Goal: Task Accomplishment & Management: Use online tool/utility

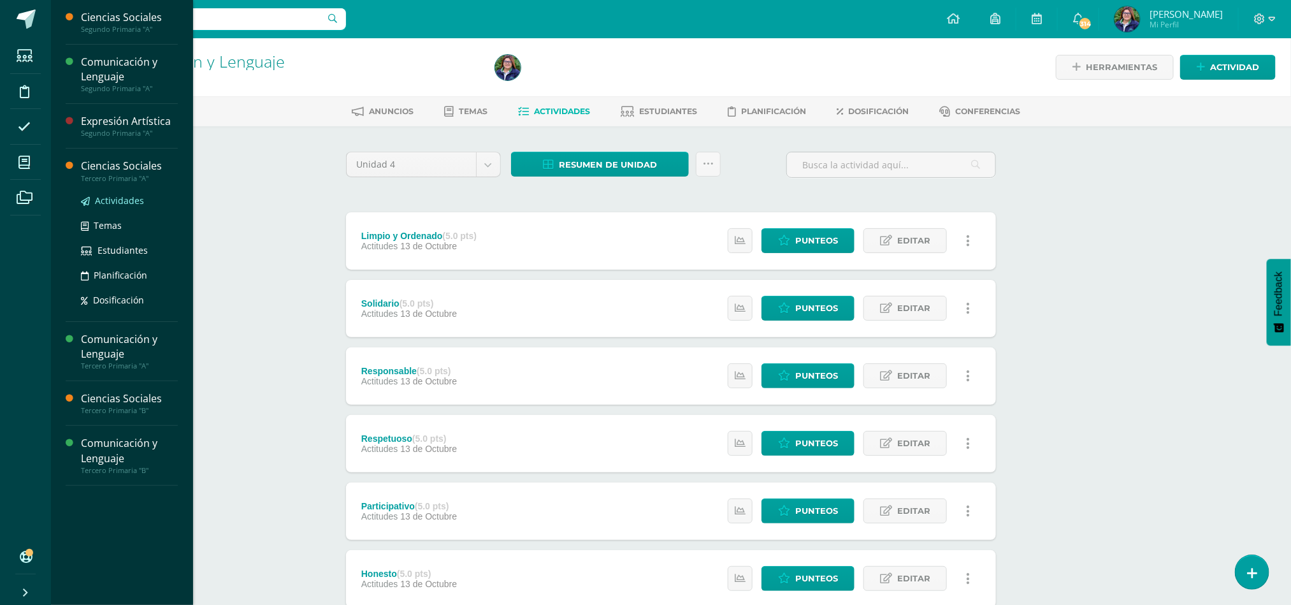
click at [128, 199] on span "Actividades" at bounding box center [119, 200] width 49 height 12
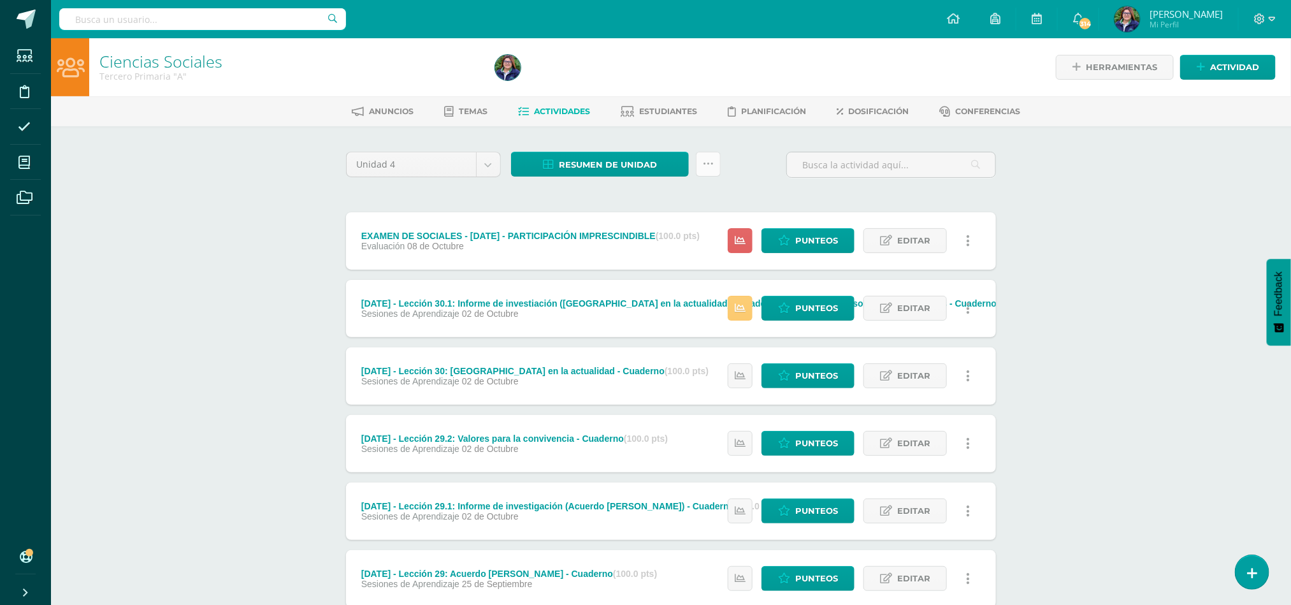
click at [704, 164] on icon at bounding box center [708, 164] width 11 height 11
click at [694, 197] on link "Subir actividades en masa" at bounding box center [676, 204] width 140 height 31
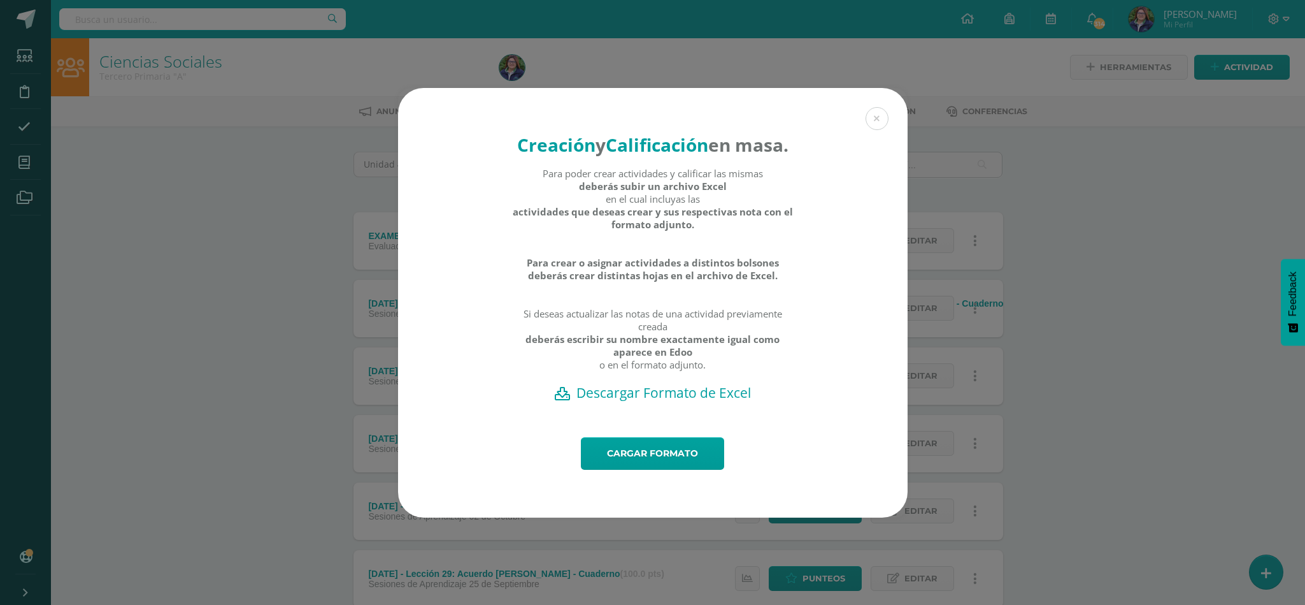
click at [665, 401] on h2 "Descargar Formato de Excel" at bounding box center [652, 393] width 465 height 18
click at [641, 461] on link "Cargar formato" at bounding box center [652, 453] width 143 height 32
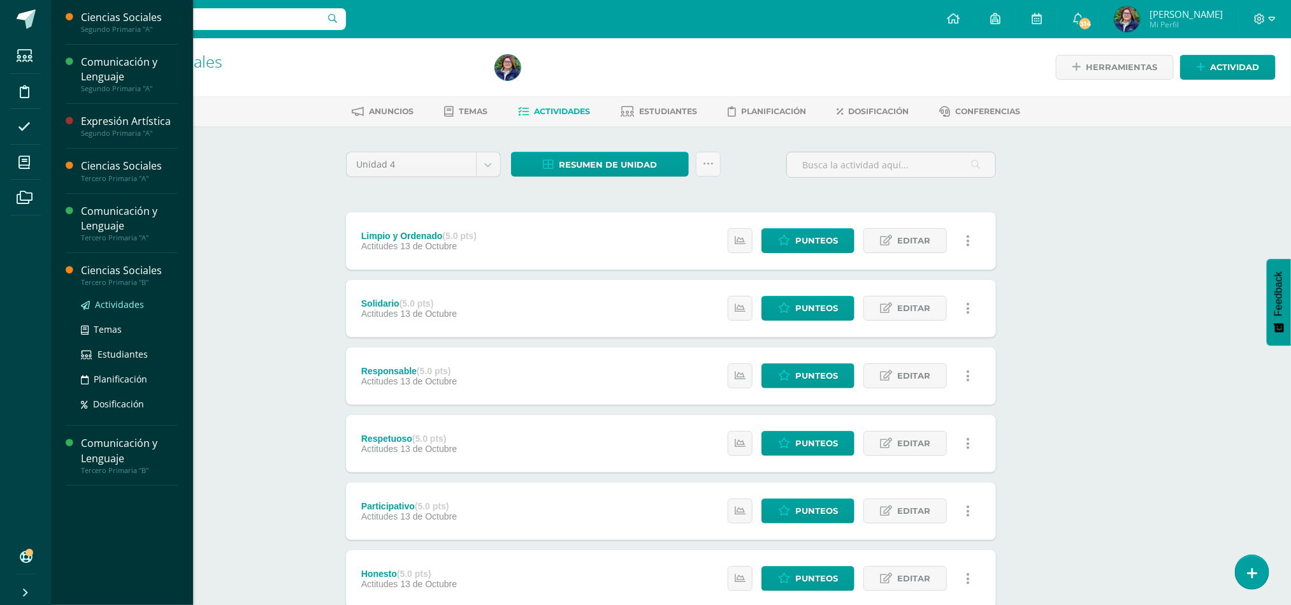
click at [125, 306] on span "Actividades" at bounding box center [119, 304] width 49 height 12
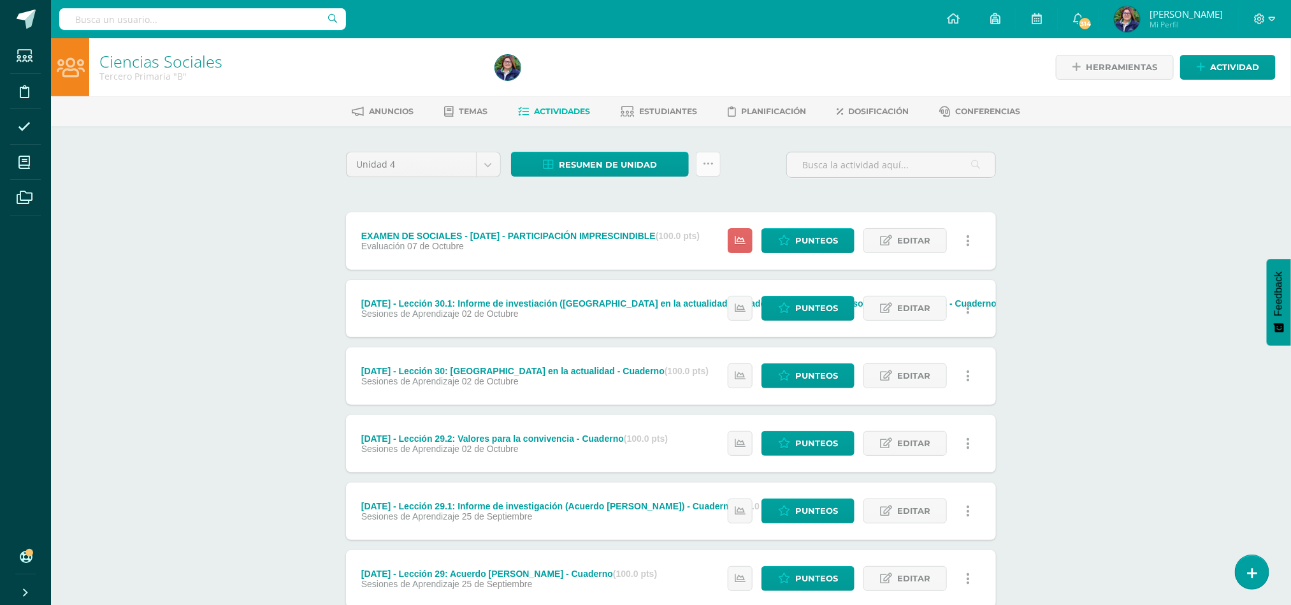
click at [711, 161] on icon at bounding box center [708, 164] width 11 height 11
click at [702, 197] on link "Subir actividades en masa" at bounding box center [676, 204] width 140 height 31
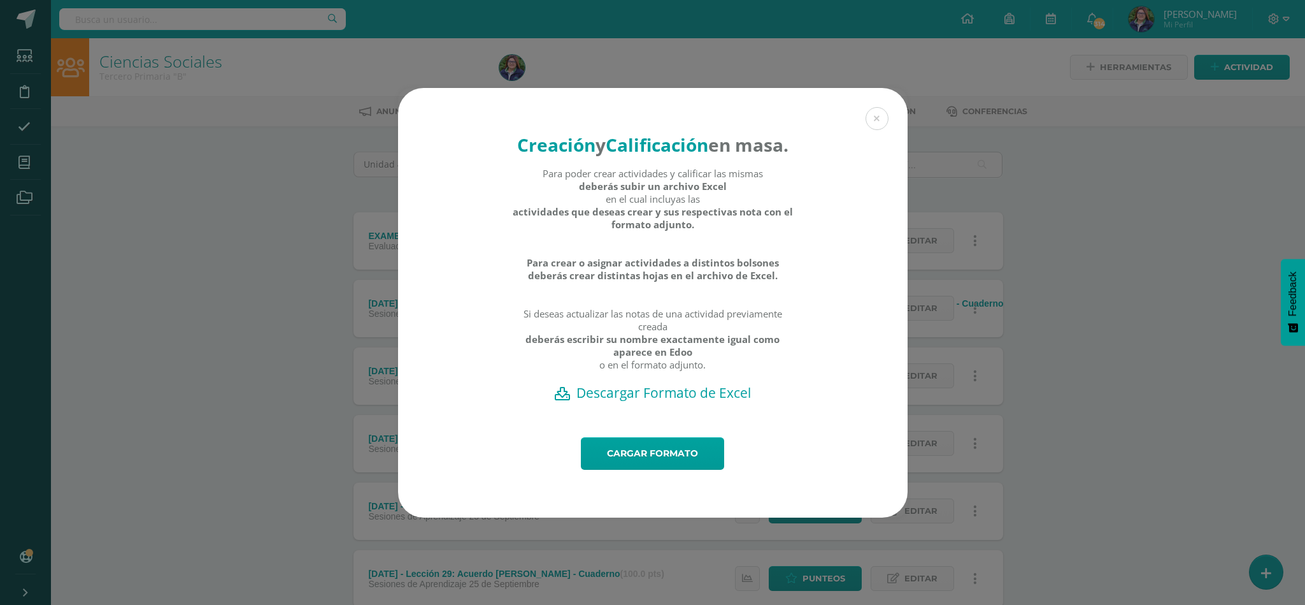
click at [646, 401] on h2 "Descargar Formato de Excel" at bounding box center [652, 393] width 465 height 18
click at [617, 463] on link "Cargar formato" at bounding box center [652, 453] width 143 height 32
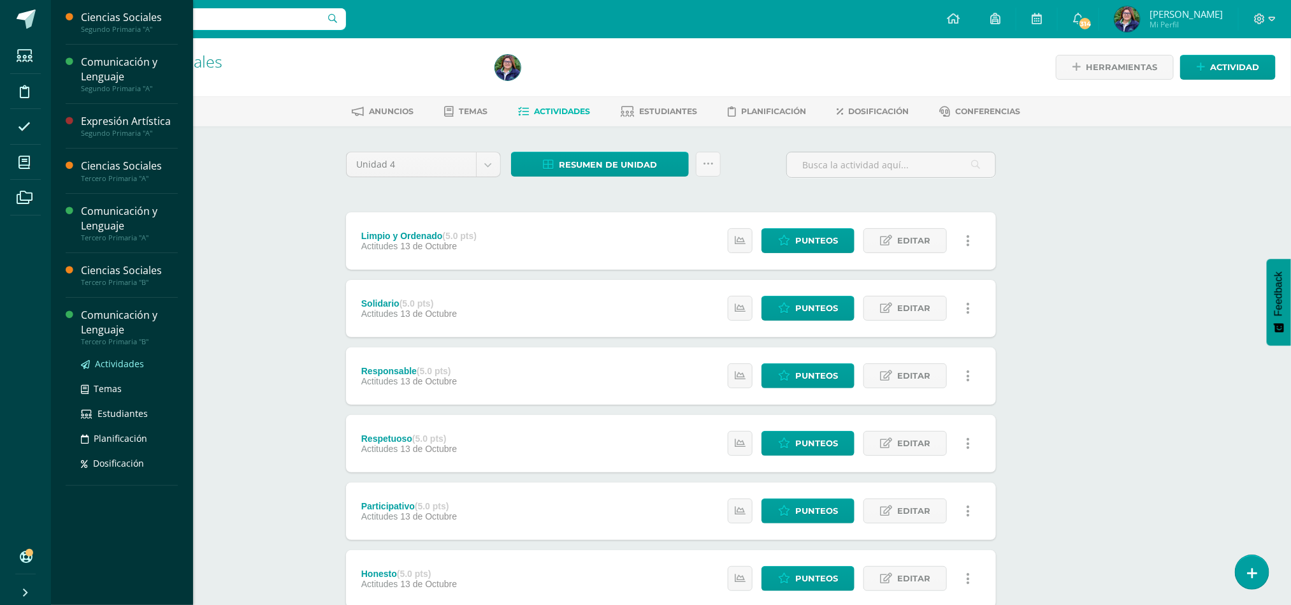
click at [118, 364] on span "Actividades" at bounding box center [119, 363] width 49 height 12
